Goal: Find specific page/section: Find specific page/section

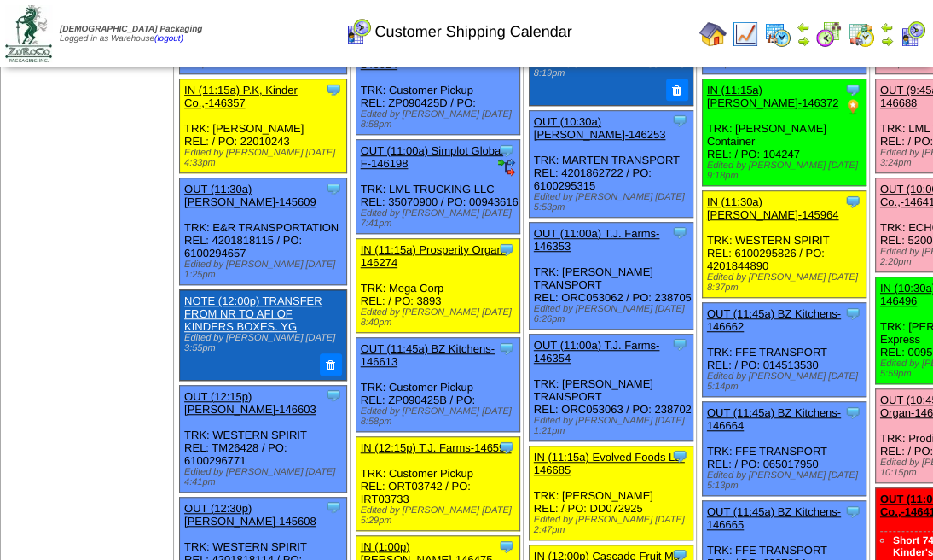
scroll to position [739, 0]
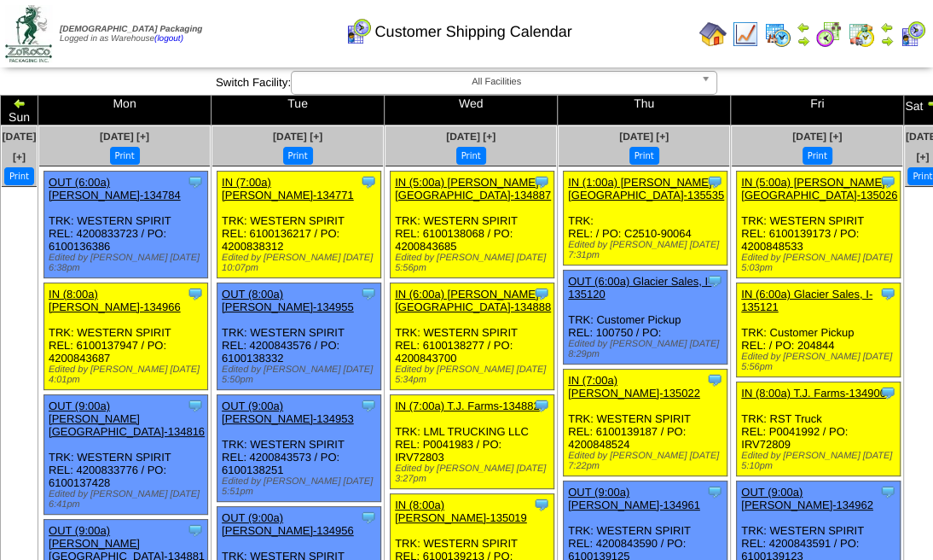
click at [883, 34] on img at bounding box center [887, 41] width 14 height 14
click at [864, 37] on img at bounding box center [861, 33] width 27 height 27
